Goal: Information Seeking & Learning: Stay updated

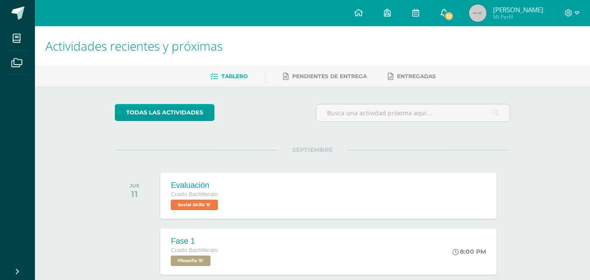
click at [453, 20] on span "12" at bounding box center [449, 16] width 10 height 10
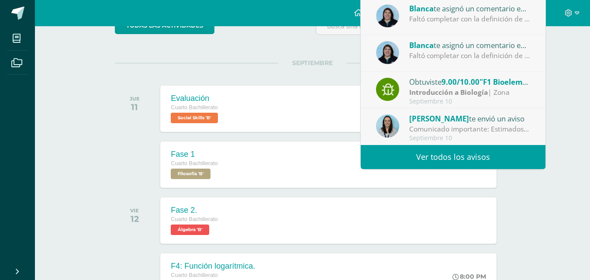
scroll to position [87, 0]
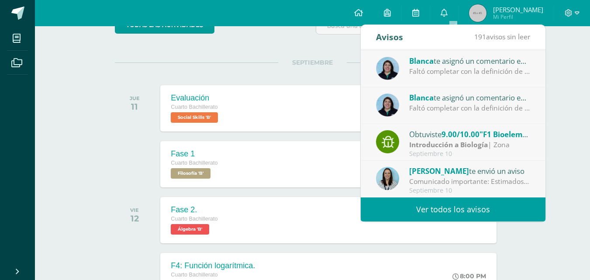
click at [492, 73] on div "Faltó completar con la definición de cada bioelemento. Debes justificar los tex…" at bounding box center [469, 71] width 121 height 10
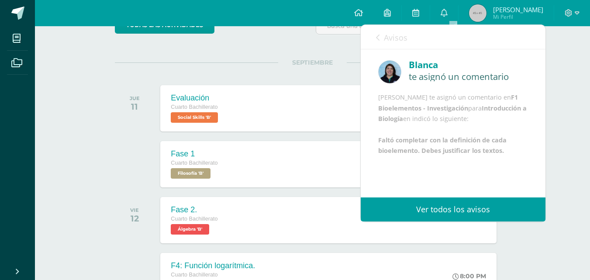
scroll to position [10, 0]
click at [380, 38] on link "Avisos" at bounding box center [391, 37] width 31 height 25
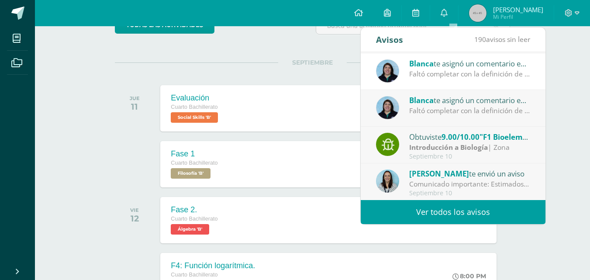
scroll to position [218, 0]
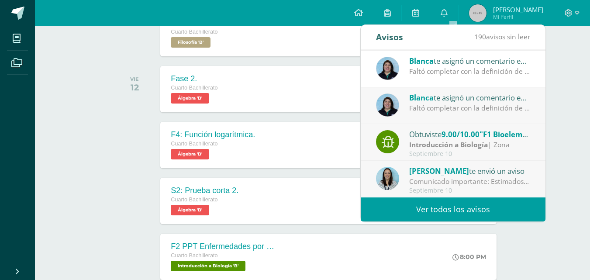
click at [497, 142] on div "Introducción a Biología | Zona" at bounding box center [469, 145] width 121 height 10
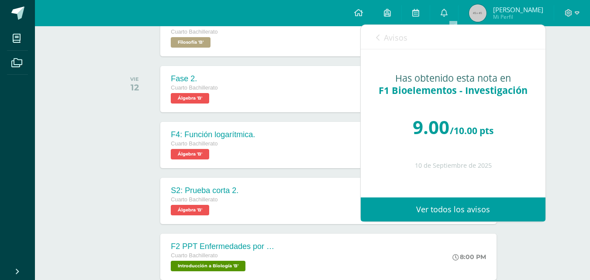
scroll to position [0, 0]
click at [379, 35] on icon at bounding box center [377, 37] width 3 height 7
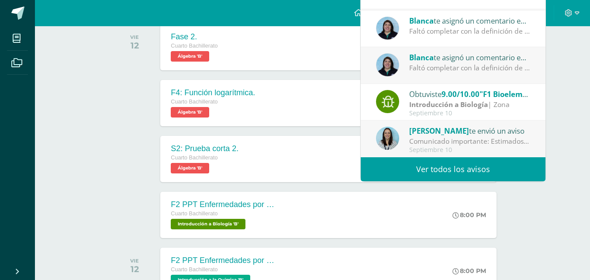
scroll to position [305, 0]
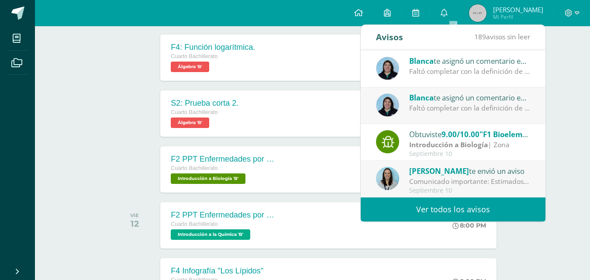
click at [467, 171] on div "[PERSON_NAME] te envió un aviso" at bounding box center [469, 170] width 121 height 11
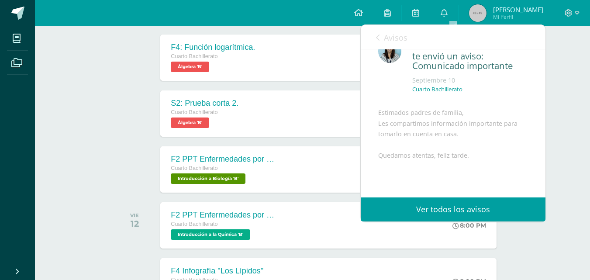
scroll to position [106, 0]
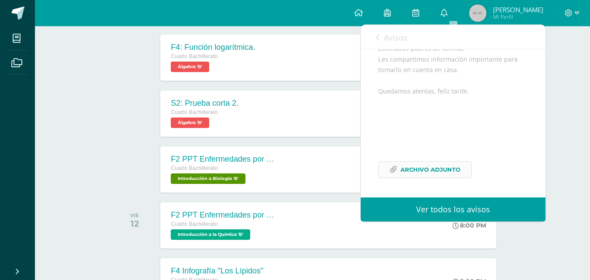
click at [453, 166] on span "Archivo Adjunto" at bounding box center [430, 169] width 60 height 16
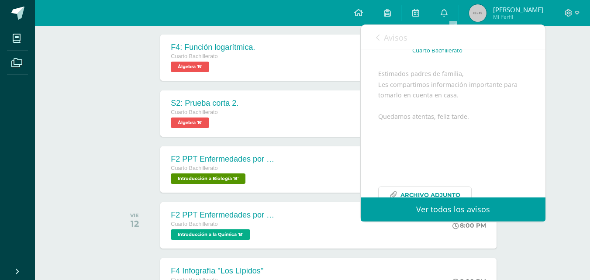
scroll to position [19, 0]
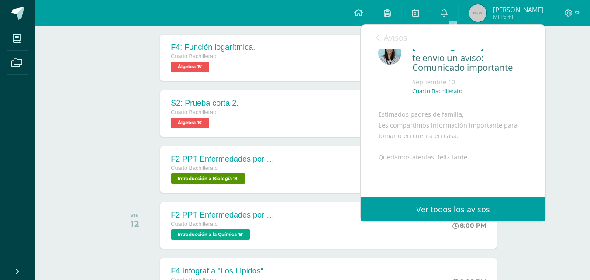
click at [381, 33] on link "Avisos" at bounding box center [391, 37] width 31 height 25
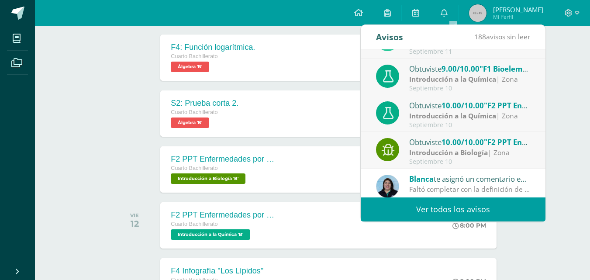
scroll to position [0, 0]
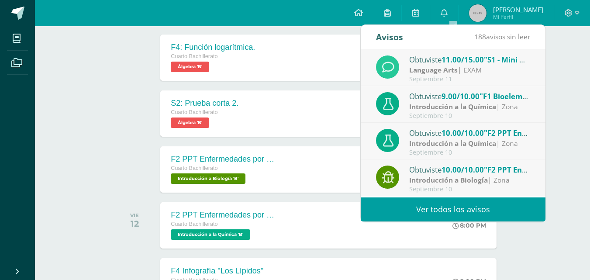
click at [469, 71] on div "Language Arts | EXAM" at bounding box center [469, 70] width 121 height 10
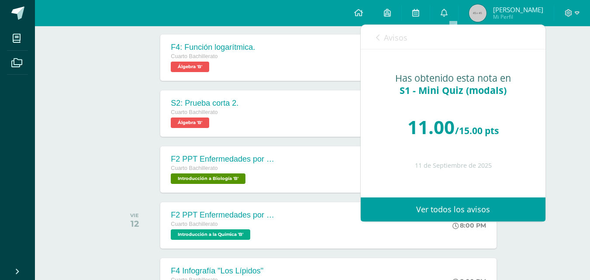
click at [375, 33] on div "Avisos 187 avisos sin leer Avisos" at bounding box center [452, 37] width 185 height 24
click at [381, 40] on link "Avisos" at bounding box center [391, 37] width 31 height 25
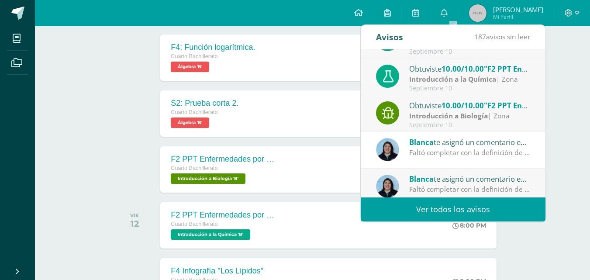
scroll to position [145, 0]
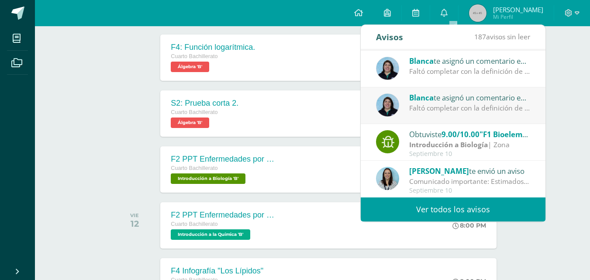
click at [473, 215] on link "Ver todos los avisos" at bounding box center [452, 209] width 185 height 24
